Goal: Browse casually

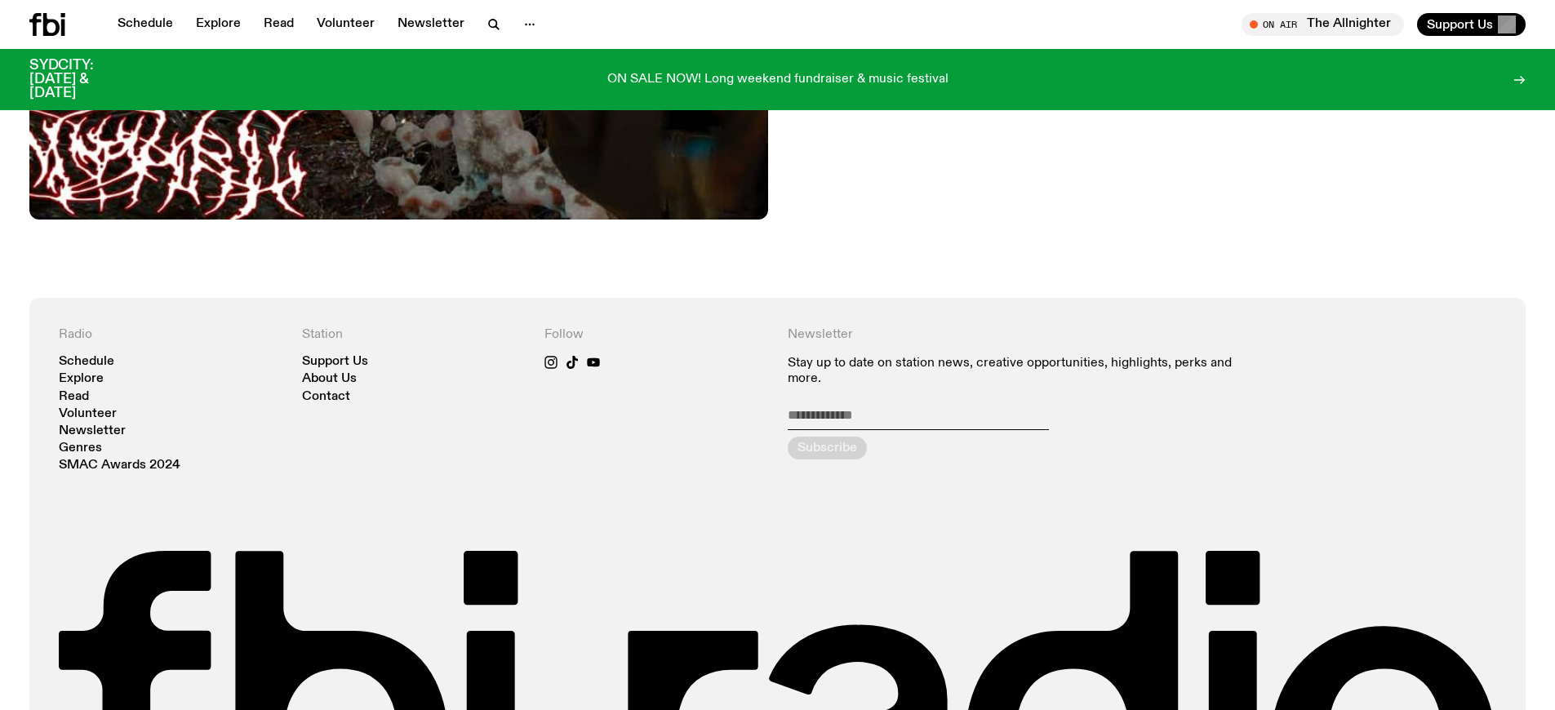
scroll to position [1154, 0]
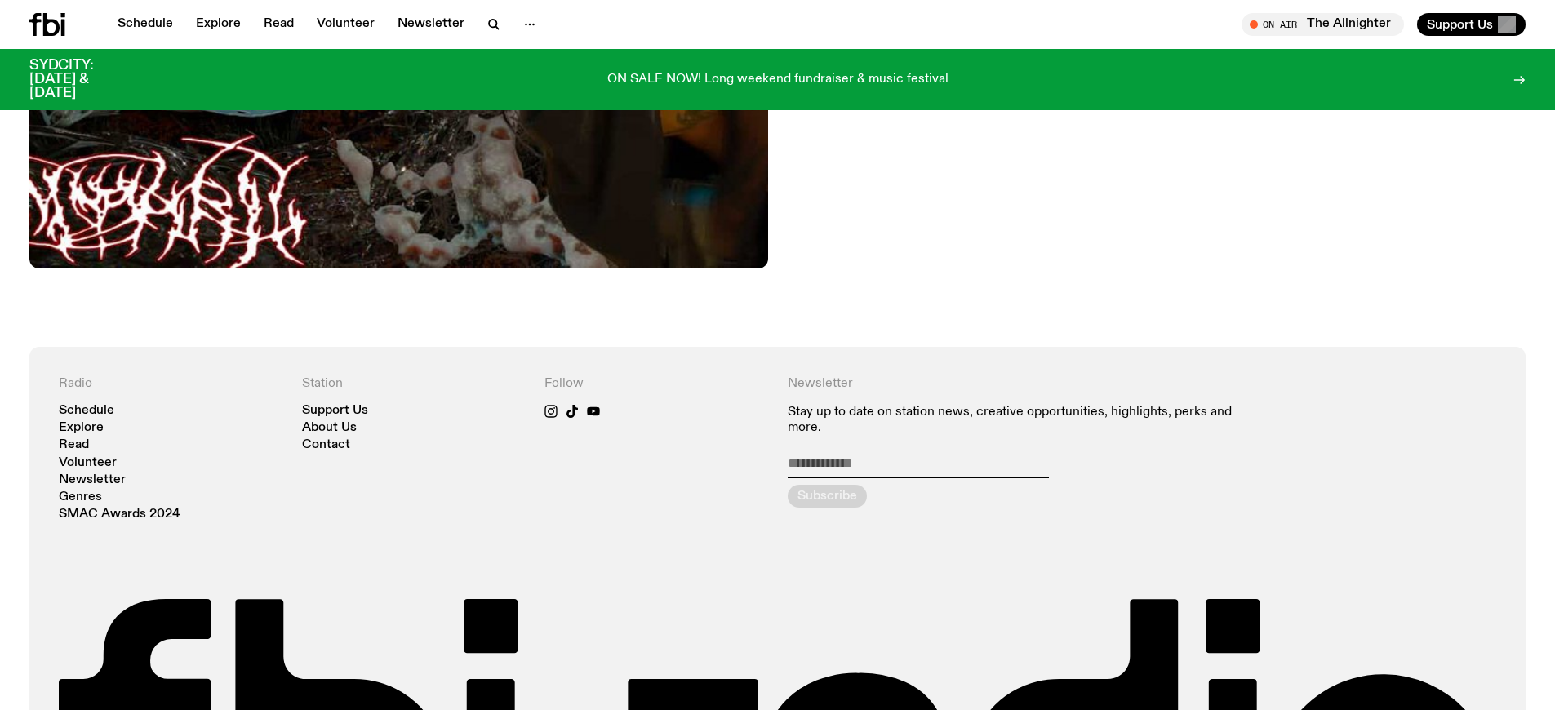
scroll to position [1103, 0]
